Goal: Task Accomplishment & Management: Manage account settings

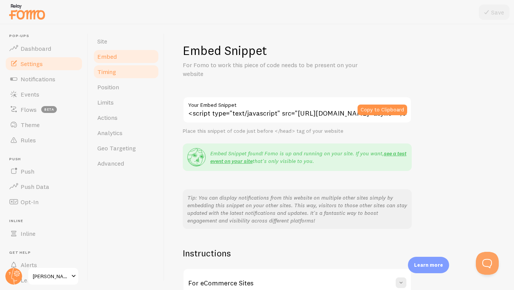
click at [119, 73] on link "Timing" at bounding box center [126, 71] width 67 height 15
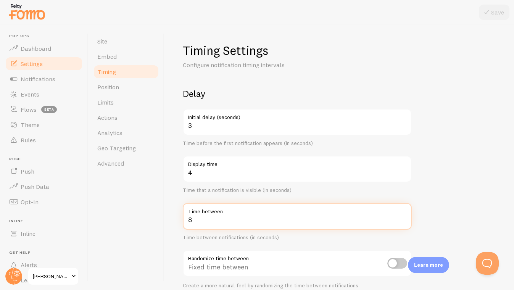
click at [218, 218] on input "8" at bounding box center [297, 216] width 229 height 27
type input "7"
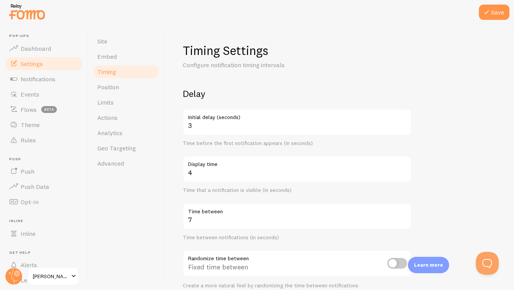
click at [474, 199] on form "Delay 3 Initial delay (seconds) Time before the first notification appears (in …" at bounding box center [339, 251] width 313 height 327
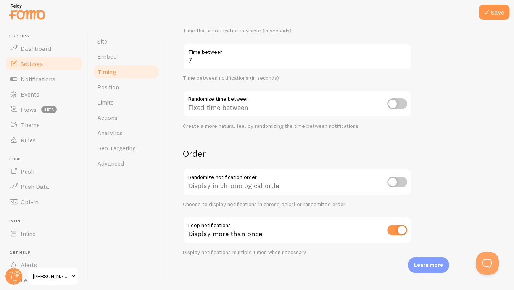
scroll to position [159, 0]
click at [98, 89] on span "Position" at bounding box center [108, 87] width 22 height 8
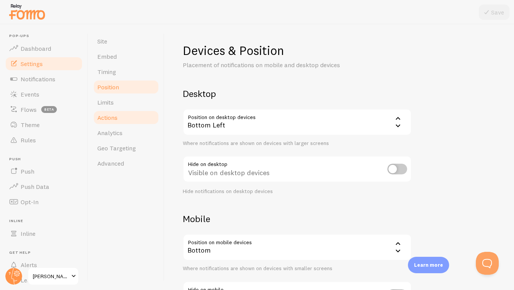
click at [114, 118] on span "Actions" at bounding box center [107, 118] width 20 height 8
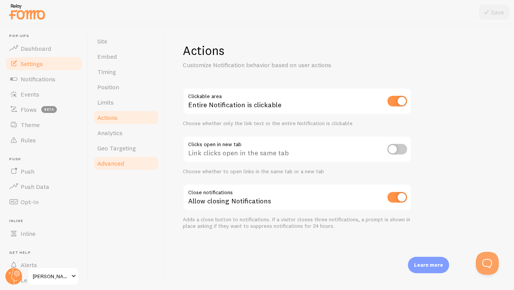
click at [116, 161] on span "Advanced" at bounding box center [110, 164] width 27 height 8
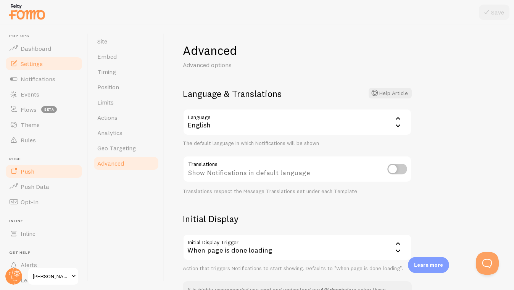
click at [23, 171] on span "Push" at bounding box center [28, 172] width 14 height 8
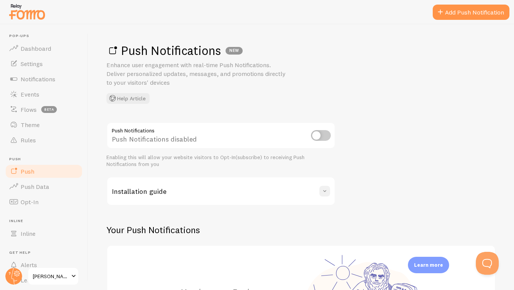
click at [326, 190] on span at bounding box center [325, 191] width 8 height 8
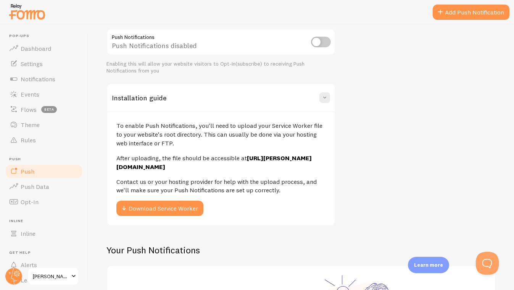
scroll to position [97, 0]
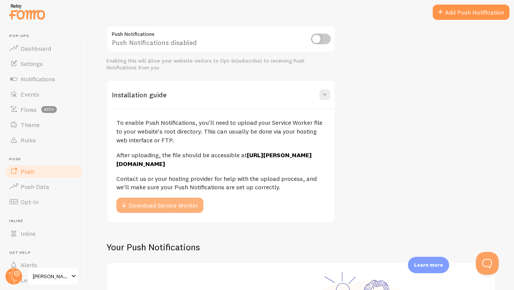
click at [167, 198] on button "Download Service Worker" at bounding box center [159, 205] width 87 height 15
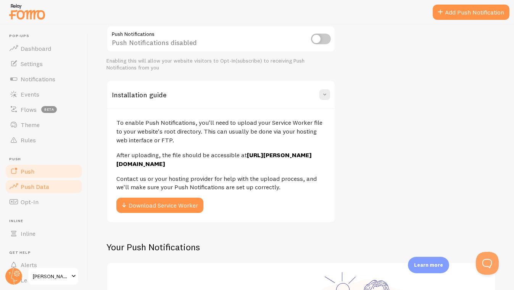
click at [32, 183] on span "Push Data" at bounding box center [35, 187] width 29 height 8
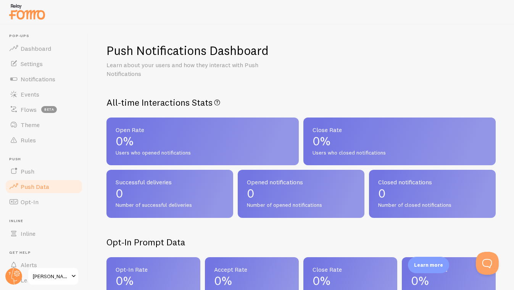
click at [466, 97] on h2 "All-time Interactions Stats All-time Push Notifications interactions" at bounding box center [300, 103] width 389 height 12
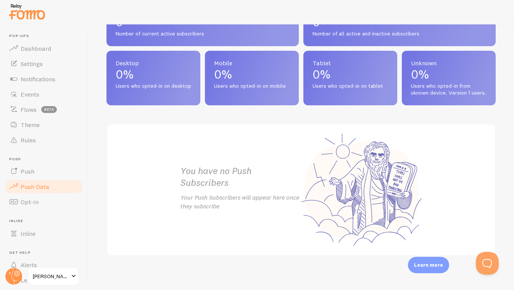
scroll to position [358, 0]
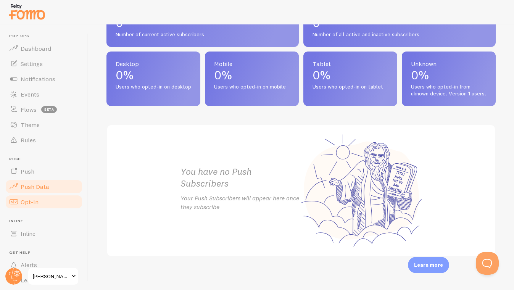
click at [22, 202] on span "Opt-In" at bounding box center [30, 202] width 18 height 8
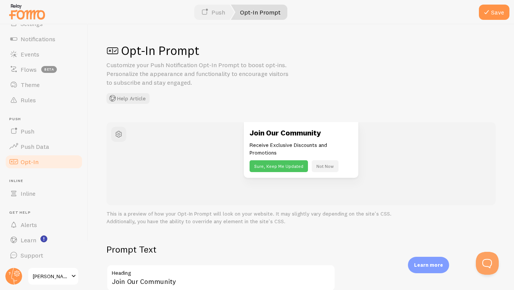
scroll to position [40, 0]
click at [430, 217] on p "This is a preview of how your Opt-In Prompt will look on your website. It may s…" at bounding box center [300, 217] width 389 height 15
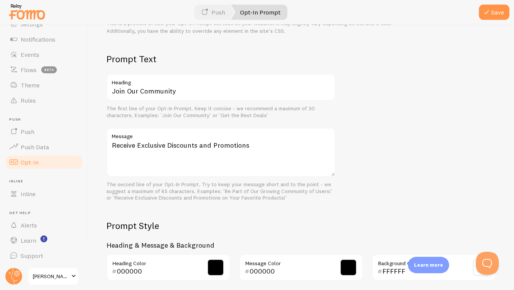
scroll to position [189, 0]
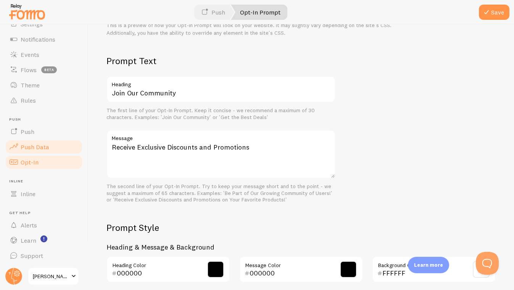
click at [41, 148] on span "Push Data" at bounding box center [35, 147] width 29 height 8
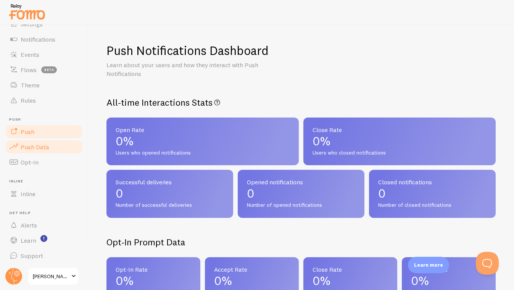
click at [26, 134] on span "Push" at bounding box center [28, 132] width 14 height 8
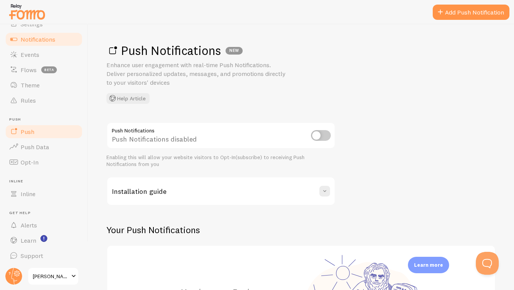
click at [28, 37] on span "Notifications" at bounding box center [38, 39] width 35 height 8
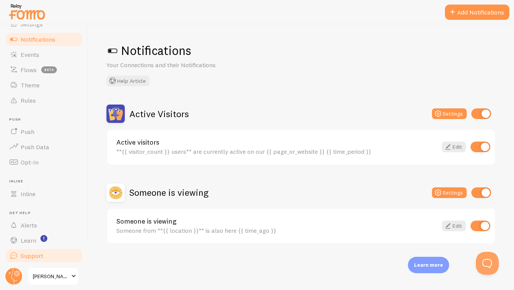
click at [33, 252] on span "Support" at bounding box center [32, 256] width 23 height 8
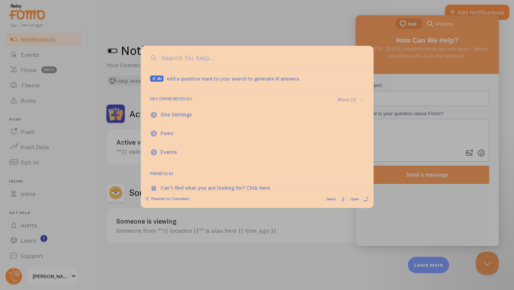
click at [311, 20] on div at bounding box center [257, 145] width 514 height 290
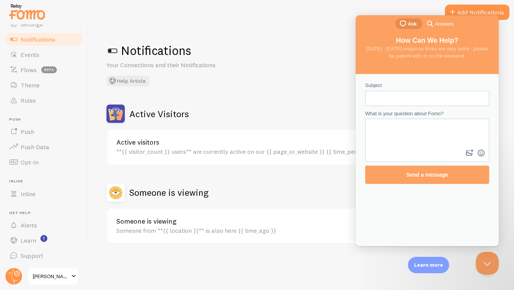
click at [329, 13] on div at bounding box center [257, 12] width 514 height 24
click at [484, 266] on button "Close Beacon popover" at bounding box center [485, 261] width 23 height 23
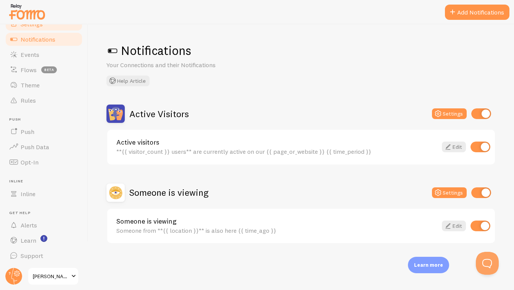
click at [29, 28] on link "Settings" at bounding box center [44, 23] width 79 height 15
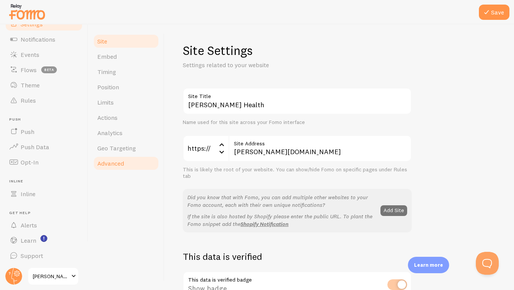
click at [108, 168] on link "Advanced" at bounding box center [126, 163] width 67 height 15
click at [108, 63] on link "Embed" at bounding box center [126, 56] width 67 height 15
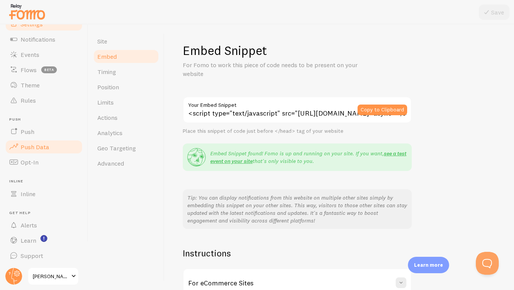
click at [35, 142] on link "Push Data" at bounding box center [44, 146] width 79 height 15
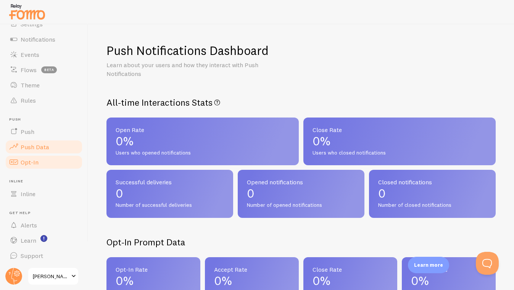
click at [27, 156] on link "Opt-In" at bounding box center [44, 162] width 79 height 15
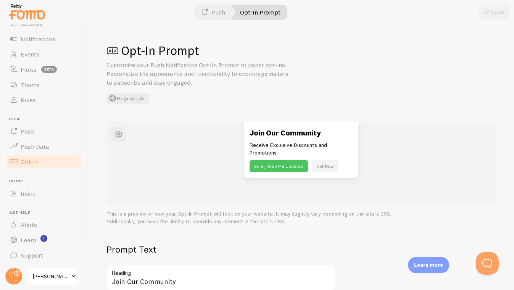
scroll to position [40, 0]
click at [510, 162] on div "Opt-In Prompt Customize your Push Notification Opt-In Prompt to boost opt-ins. …" at bounding box center [301, 157] width 426 height 266
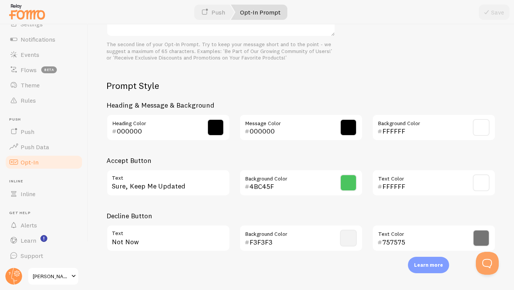
scroll to position [330, 0]
click at [39, 258] on span "Support" at bounding box center [32, 256] width 23 height 8
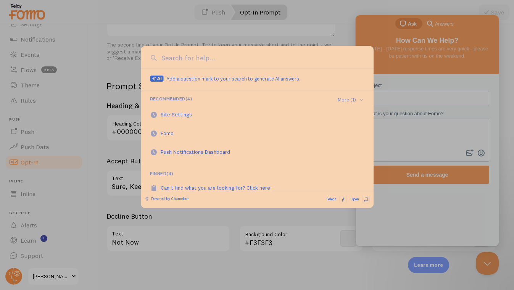
click at [202, 235] on div at bounding box center [257, 145] width 514 height 290
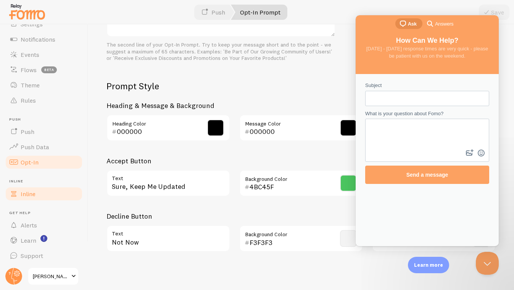
click at [22, 195] on span "Inline" at bounding box center [28, 194] width 15 height 8
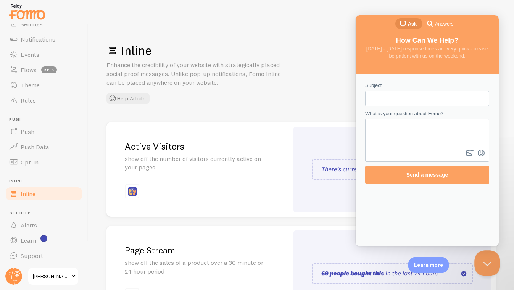
click at [483, 260] on button "Close Beacon popover" at bounding box center [485, 261] width 23 height 23
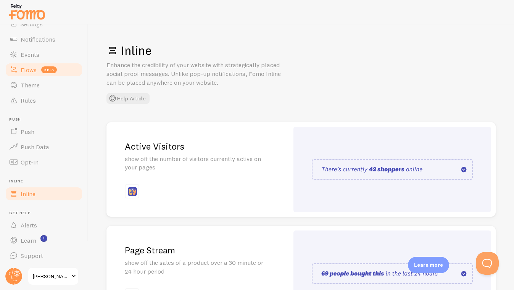
click at [27, 69] on span "Flows" at bounding box center [29, 70] width 16 height 8
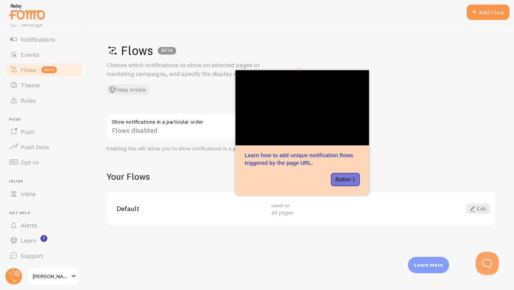
click at [282, 245] on div "Flows BETA Choose which notifications to show on selected pages or marketing ca…" at bounding box center [301, 157] width 426 height 266
click at [334, 241] on div "Flows BETA Choose which notifications to show on selected pages or marketing ca…" at bounding box center [301, 157] width 426 height 266
click at [34, 53] on span "Events" at bounding box center [30, 55] width 19 height 8
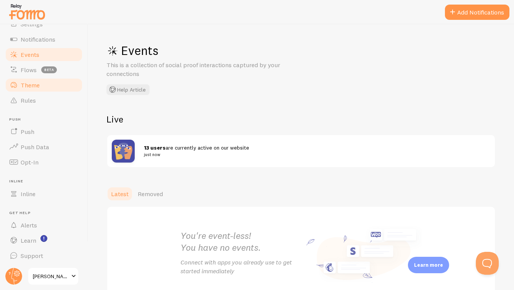
click at [28, 79] on link "Theme" at bounding box center [44, 84] width 79 height 15
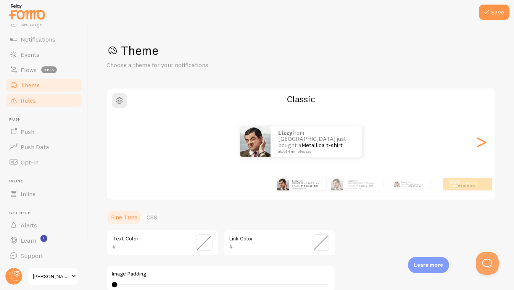
click at [29, 102] on span "Rules" at bounding box center [28, 101] width 15 height 8
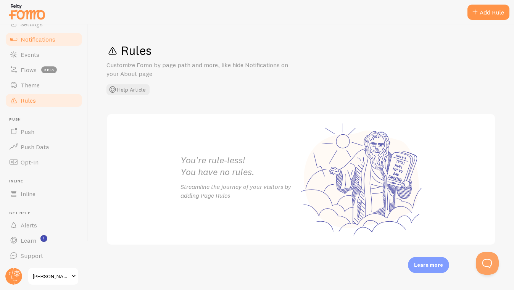
click at [35, 38] on span "Notifications" at bounding box center [38, 39] width 35 height 8
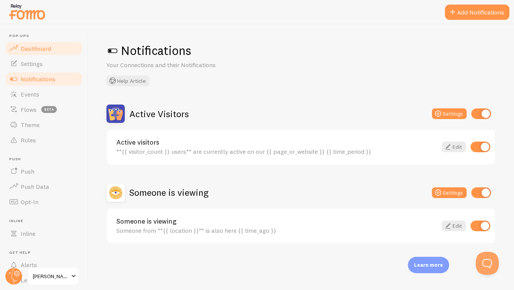
click at [28, 47] on span "Dashboard" at bounding box center [36, 49] width 31 height 8
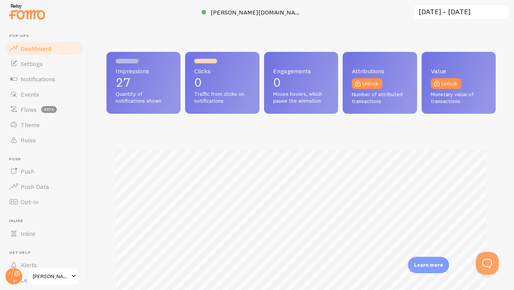
scroll to position [200, 389]
click at [33, 67] on span "Settings" at bounding box center [32, 64] width 22 height 8
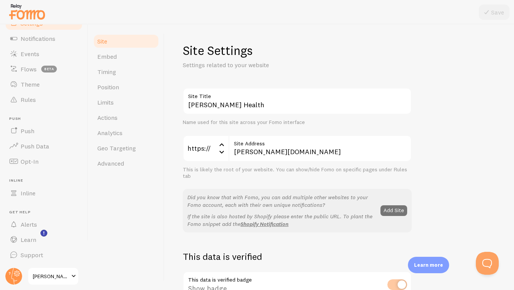
scroll to position [44, 0]
click at [393, 209] on button "Add Site" at bounding box center [394, 210] width 27 height 11
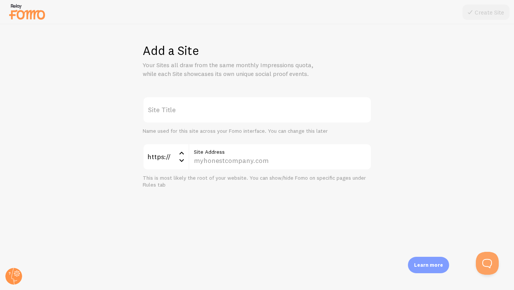
click at [241, 116] on label "Site Title" at bounding box center [257, 110] width 229 height 27
click at [241, 116] on input "Site Title" at bounding box center [257, 110] width 229 height 27
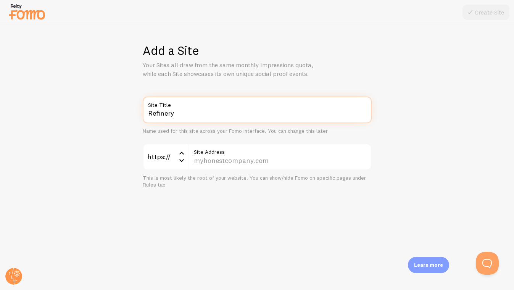
type input "Refinery"
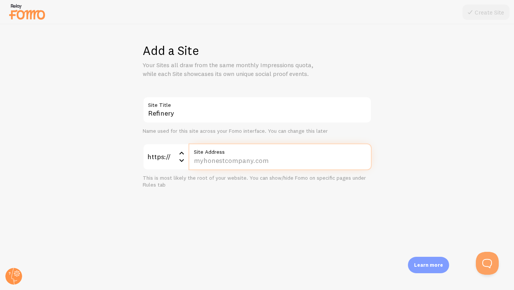
click at [295, 156] on input "Site Address" at bounding box center [280, 157] width 183 height 27
paste input "[DOMAIN_NAME][URL]"
type input "[DOMAIN_NAME][URL]"
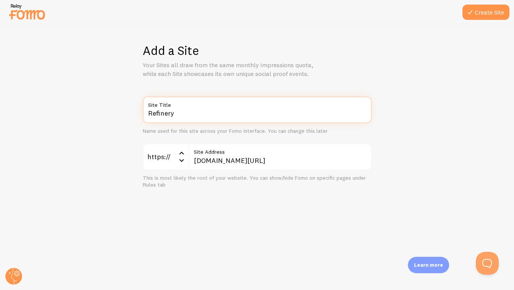
click at [179, 116] on input "Refinery" at bounding box center [257, 110] width 229 height 27
type input "R"
type input "Refinery"
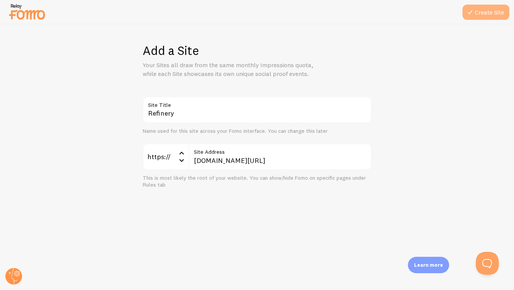
click at [476, 18] on button "Create Site" at bounding box center [486, 12] width 47 height 15
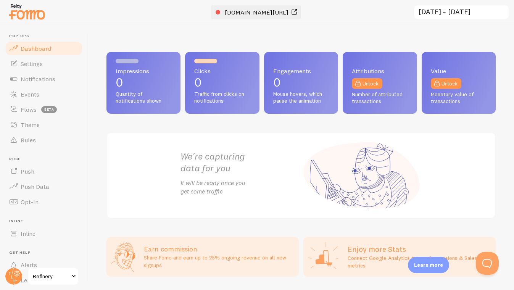
click at [216, 12] on div at bounding box center [218, 12] width 5 height 5
click at [289, 13] on span "[DOMAIN_NAME][URL]" at bounding box center [257, 12] width 64 height 8
click at [35, 58] on link "Settings" at bounding box center [44, 63] width 79 height 15
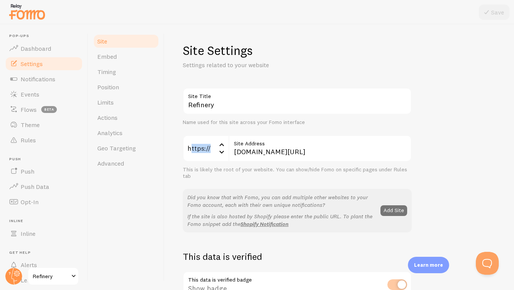
drag, startPoint x: 192, startPoint y: 150, endPoint x: 364, endPoint y: 158, distance: 171.9
click at [364, 158] on div "https:// https:// https:// http:// [DOMAIN_NAME][URL] Site Address" at bounding box center [297, 148] width 229 height 27
click at [364, 158] on input "[DOMAIN_NAME][URL]" at bounding box center [320, 148] width 183 height 27
click at [394, 154] on input "[DOMAIN_NAME][URL]" at bounding box center [320, 148] width 183 height 27
drag, startPoint x: 234, startPoint y: 150, endPoint x: 505, endPoint y: 165, distance: 271.4
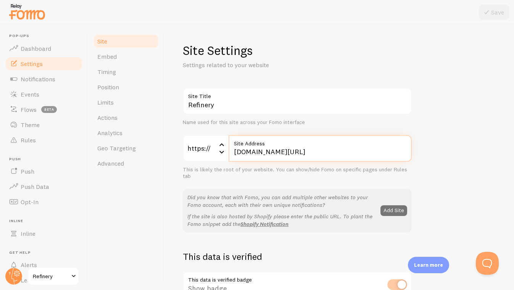
click at [505, 165] on div "Site Settings Settings related to your website Refinery Site Title Name used fo…" at bounding box center [339, 157] width 350 height 266
type input "[PERSON_NAME][DOMAIN_NAME]"
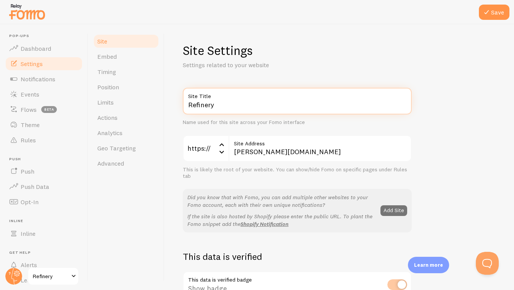
click at [225, 113] on input "Refinery" at bounding box center [297, 101] width 229 height 27
type input "R"
type input "[PERSON_NAME]-Health"
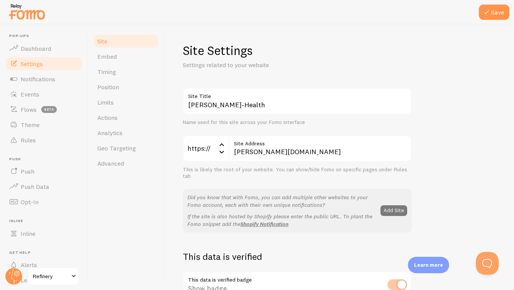
click at [396, 205] on button "Add Site" at bounding box center [394, 210] width 27 height 11
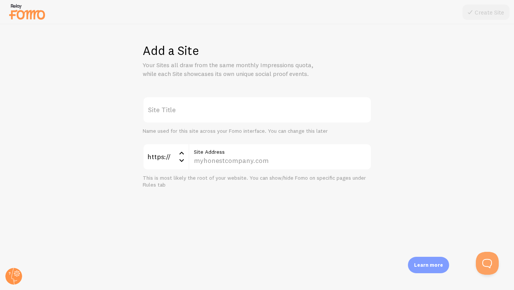
click at [260, 111] on label "Site Title" at bounding box center [257, 110] width 229 height 27
click at [260, 111] on input "Site Title" at bounding box center [257, 110] width 229 height 27
click at [271, 164] on input "Site Address" at bounding box center [280, 157] width 183 height 27
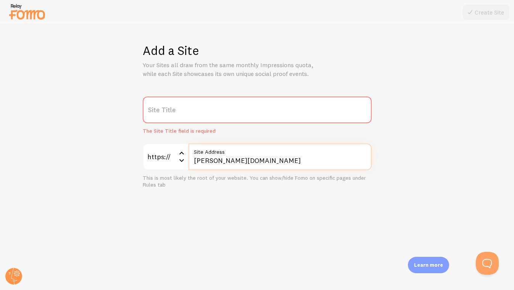
type input "[PERSON_NAME][DOMAIN_NAME]"
click at [222, 107] on label "Site Title" at bounding box center [257, 110] width 229 height 27
click at [222, 107] on input "Site Title" at bounding box center [257, 110] width 229 height 27
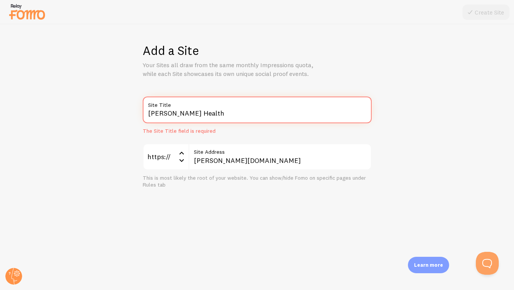
type input "[PERSON_NAME] Health"
click at [438, 182] on div "[PERSON_NAME] Health Site Title The Site Title field is required https:// https…" at bounding box center [257, 143] width 477 height 92
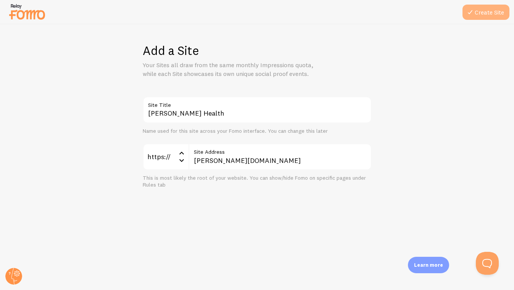
click at [506, 11] on button "Create Site" at bounding box center [486, 12] width 47 height 15
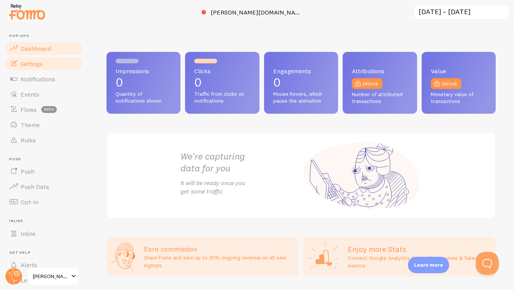
click at [41, 64] on span "Settings" at bounding box center [32, 64] width 22 height 8
